Goal: Book appointment/travel/reservation

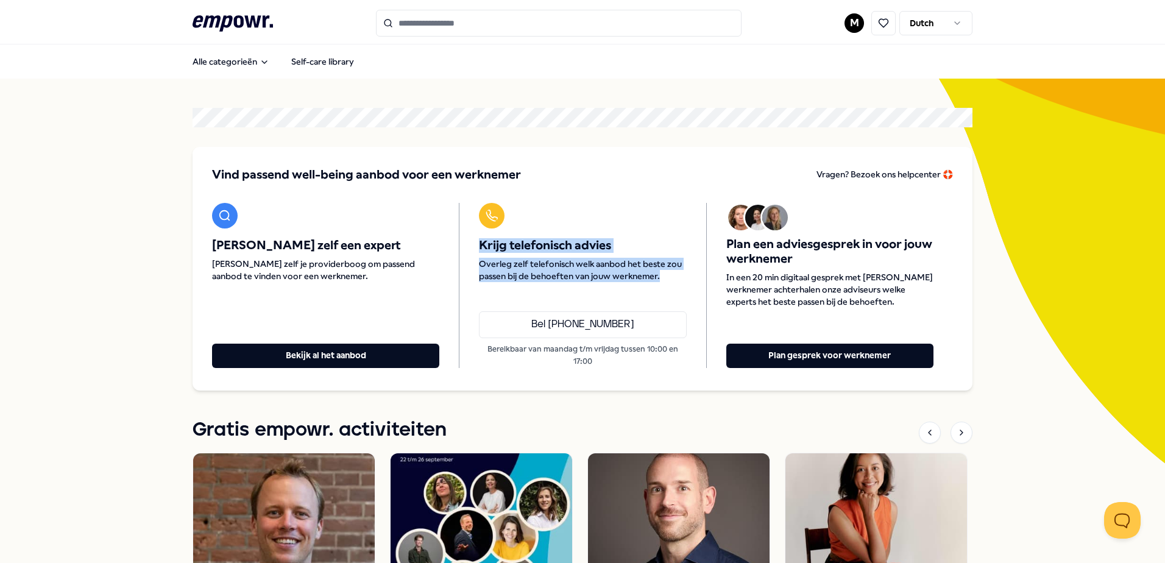
drag, startPoint x: 472, startPoint y: 244, endPoint x: 659, endPoint y: 277, distance: 189.3
click at [659, 277] on div "Krijg telefonisch advies Overleg zelf telefonisch welk aanbod het beste zou pas…" at bounding box center [582, 285] width 247 height 165
click at [662, 280] on span "Overleg zelf telefonisch welk aanbod het beste zou passen bij de behoeften van …" at bounding box center [582, 270] width 207 height 24
drag, startPoint x: 664, startPoint y: 278, endPoint x: 473, endPoint y: 244, distance: 193.0
click at [473, 244] on div "Krijg telefonisch advies Overleg zelf telefonisch welk aanbod het beste zou pas…" at bounding box center [582, 285] width 247 height 165
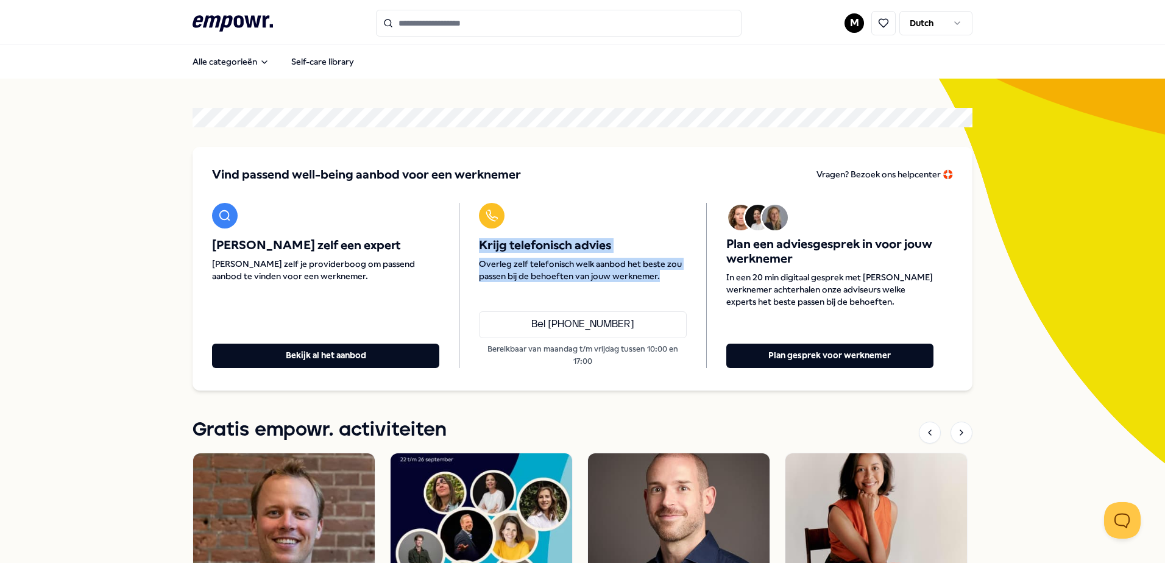
drag, startPoint x: 473, startPoint y: 244, endPoint x: 493, endPoint y: 252, distance: 21.0
click at [493, 252] on span "Krijg telefonisch advies" at bounding box center [582, 245] width 207 height 15
drag, startPoint x: 473, startPoint y: 247, endPoint x: 664, endPoint y: 278, distance: 192.7
click at [664, 278] on div "Krijg telefonisch advies Overleg zelf telefonisch welk aanbod het beste zou pas…" at bounding box center [582, 285] width 247 height 165
click at [662, 279] on span "Overleg zelf telefonisch welk aanbod het beste zou passen bij de behoeften van …" at bounding box center [582, 270] width 207 height 24
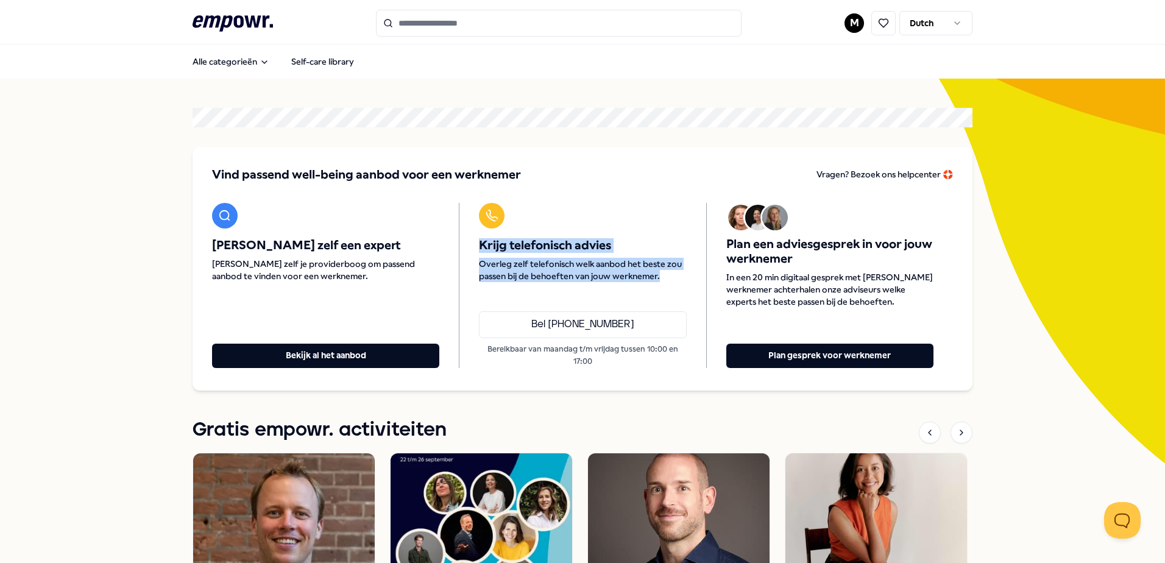
drag, startPoint x: 662, startPoint y: 279, endPoint x: 466, endPoint y: 247, distance: 198.2
click at [466, 247] on div "Krijg telefonisch advies Overleg zelf telefonisch welk aanbod het beste zou pas…" at bounding box center [582, 285] width 247 height 165
drag, startPoint x: 466, startPoint y: 247, endPoint x: 554, endPoint y: 272, distance: 92.0
click at [554, 272] on span "Overleg zelf telefonisch welk aanbod het beste zou passen bij de behoeften van …" at bounding box center [582, 270] width 207 height 24
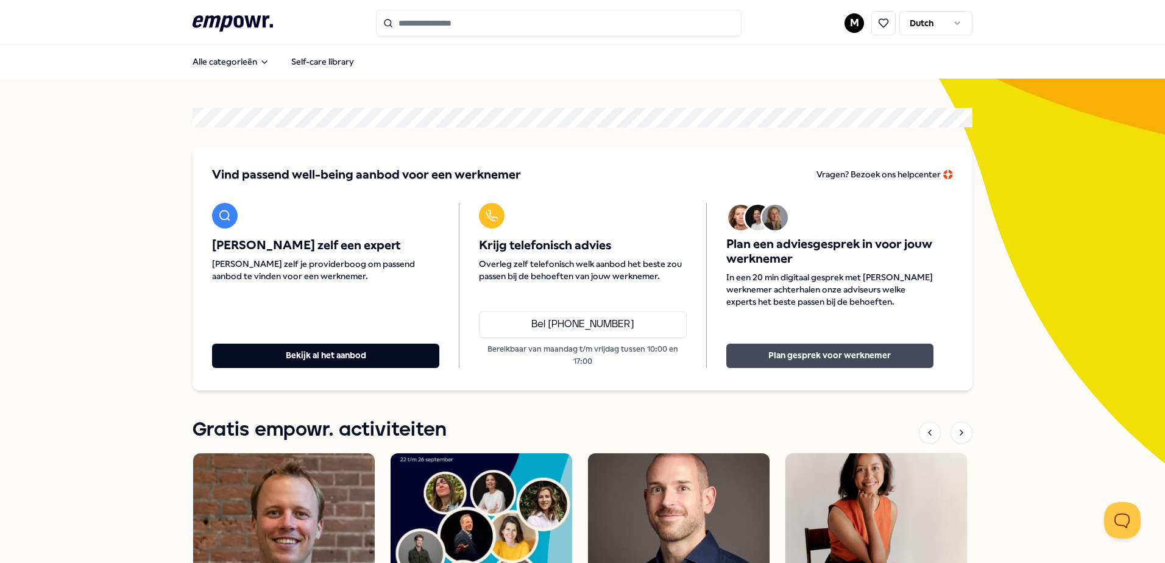
click at [781, 350] on button "Plan gesprek voor werknemer" at bounding box center [829, 356] width 207 height 24
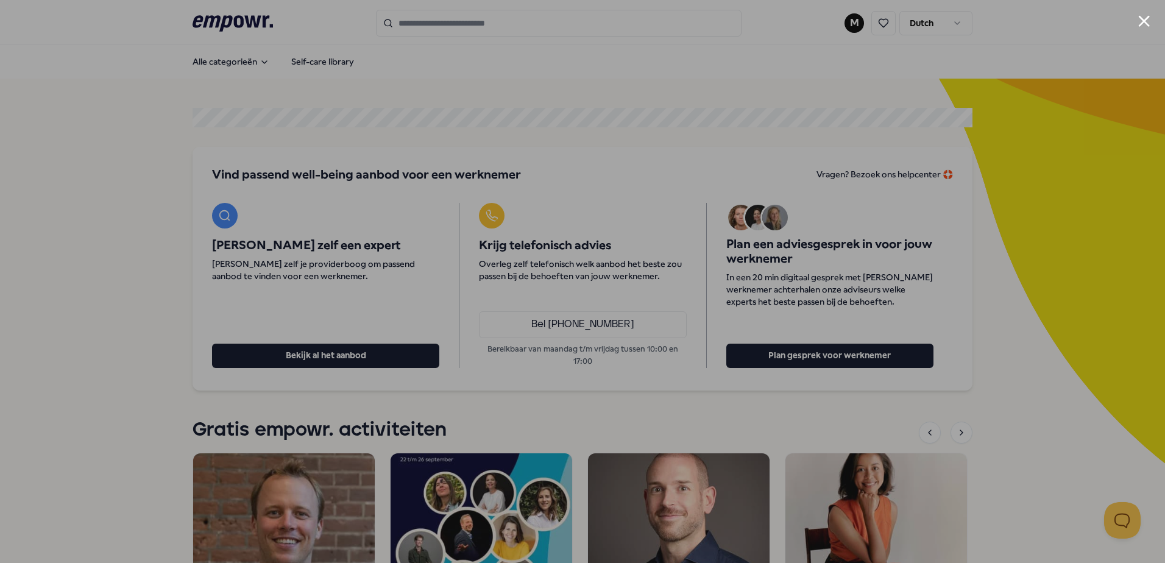
click at [1146, 21] on button "Close modal" at bounding box center [1144, 21] width 12 height 12
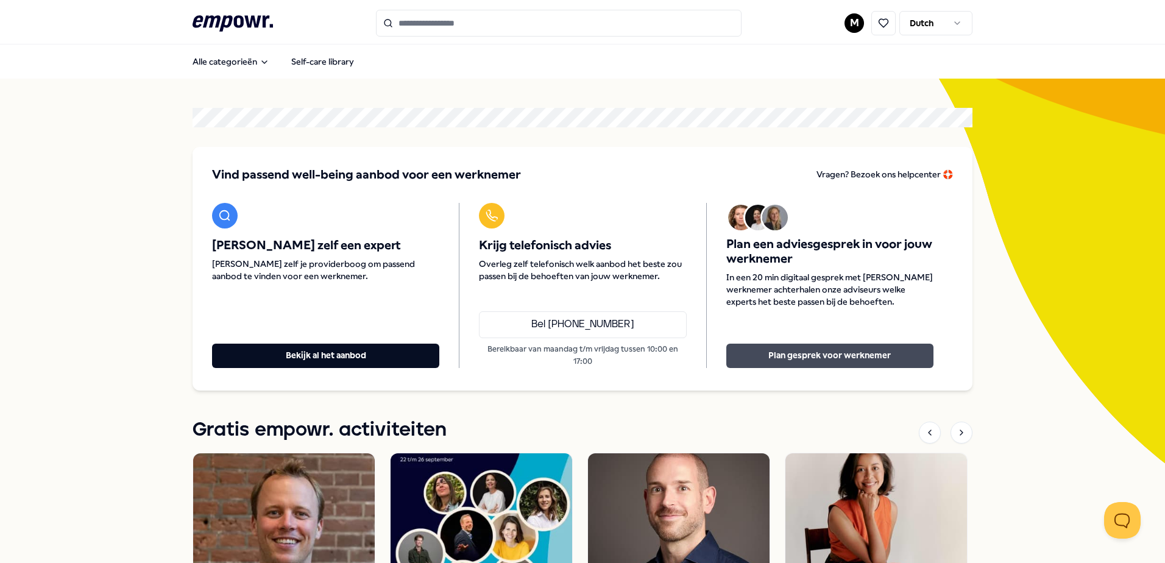
click at [810, 358] on button "Plan gesprek voor werknemer" at bounding box center [829, 356] width 207 height 24
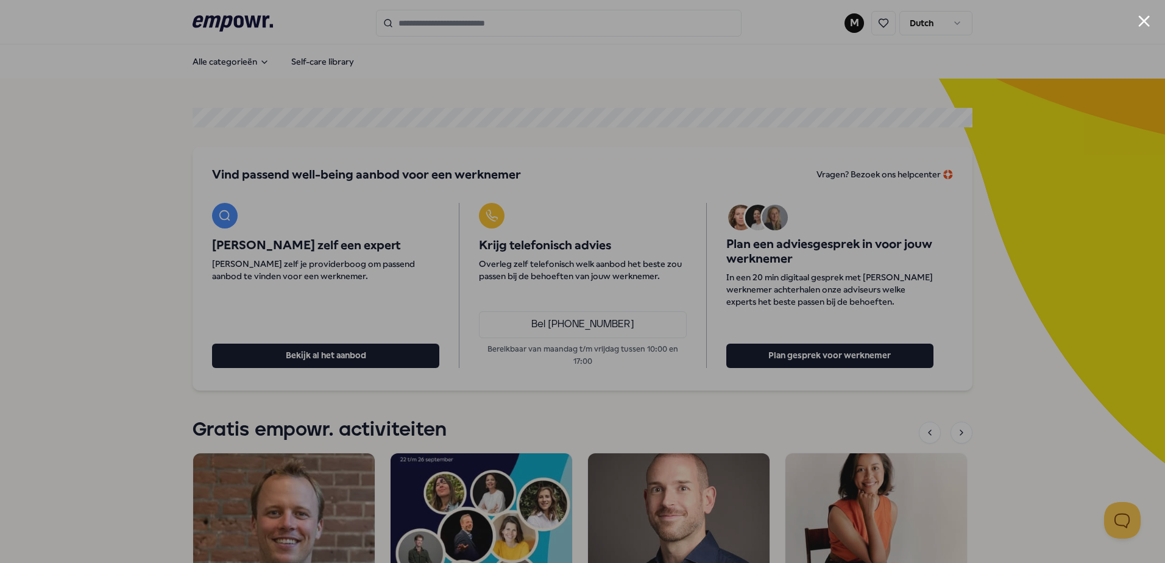
click at [1139, 17] on button "Close modal" at bounding box center [1144, 21] width 12 height 12
